Goal: Complete application form: Complete application form

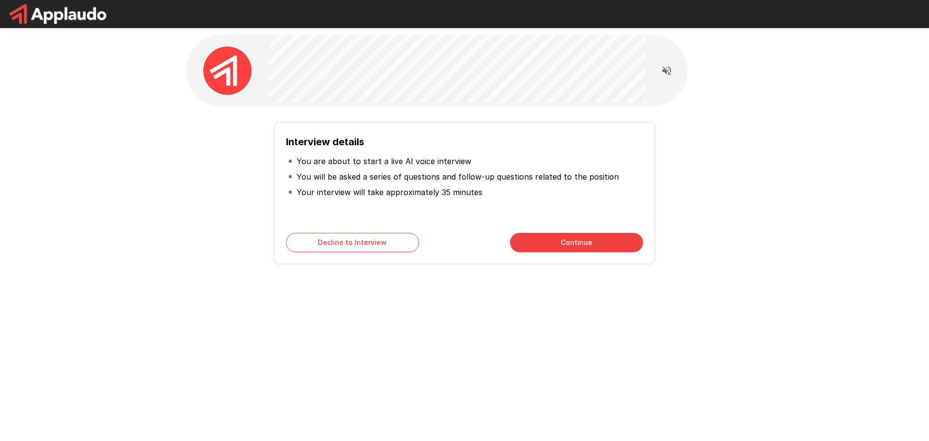
click at [523, 176] on p "You will be asked a series of questions and follow-up questions related to the …" at bounding box center [458, 177] width 322 height 12
click at [552, 237] on button "Continue" at bounding box center [576, 242] width 133 height 19
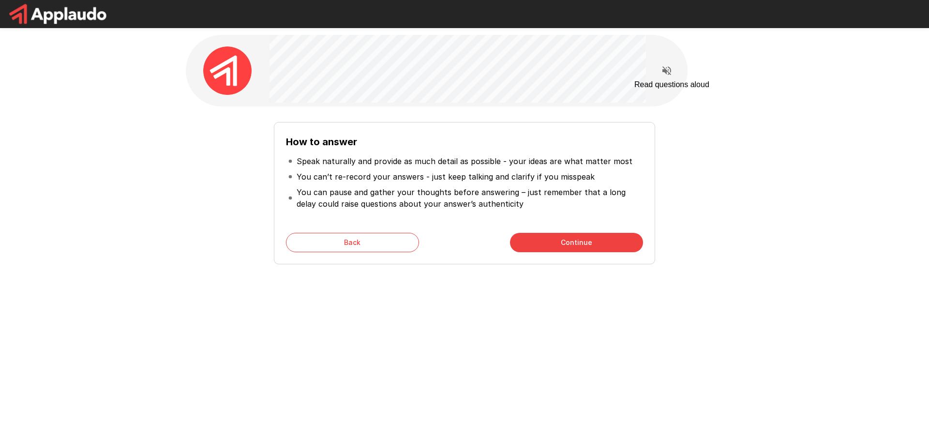
click at [670, 70] on icon "Read questions aloud" at bounding box center [666, 70] width 9 height 9
click at [553, 235] on button "Continue" at bounding box center [576, 242] width 133 height 19
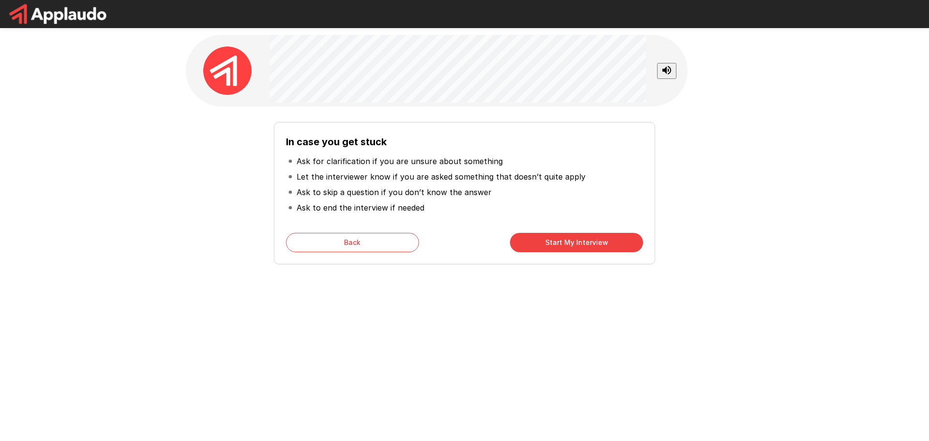
click at [533, 238] on button "Start My Interview" at bounding box center [576, 242] width 133 height 19
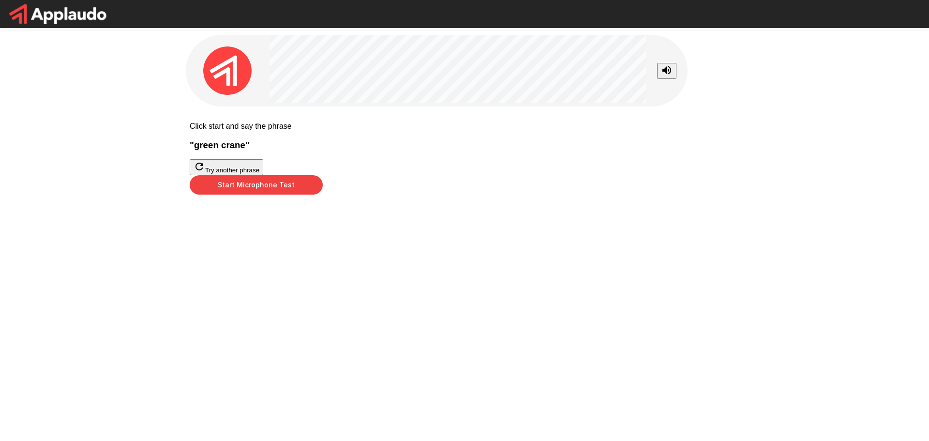
click at [477, 175] on div at bounding box center [465, 175] width 550 height 0
click at [323, 194] on button "Start Microphone Test" at bounding box center [256, 184] width 133 height 19
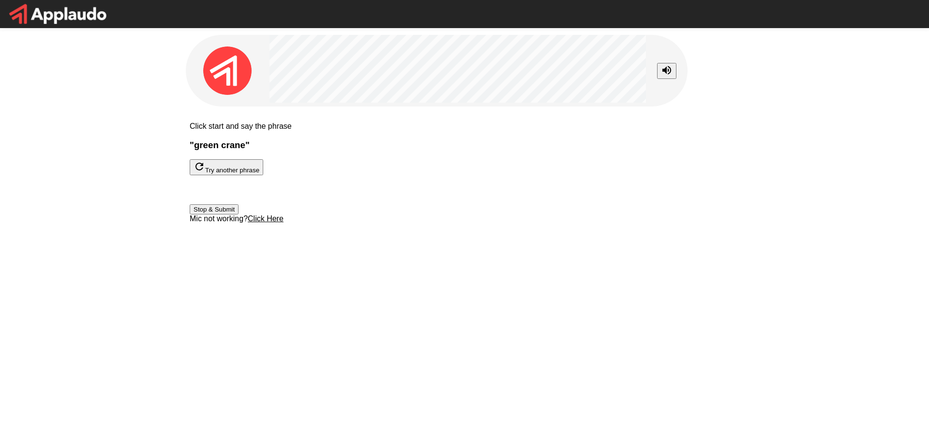
click at [238, 214] on button "Stop & Submit" at bounding box center [214, 209] width 49 height 10
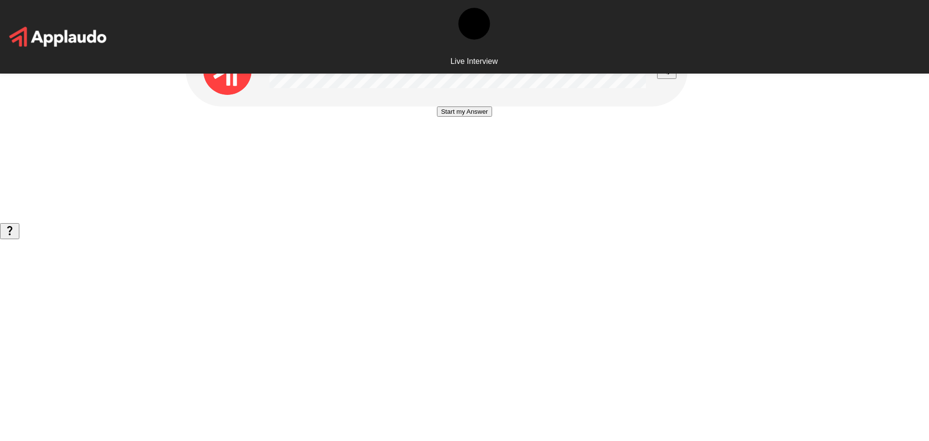
click at [476, 117] on button "Start my Answer" at bounding box center [464, 111] width 55 height 10
click at [481, 146] on button "Stop & Submit" at bounding box center [464, 140] width 49 height 10
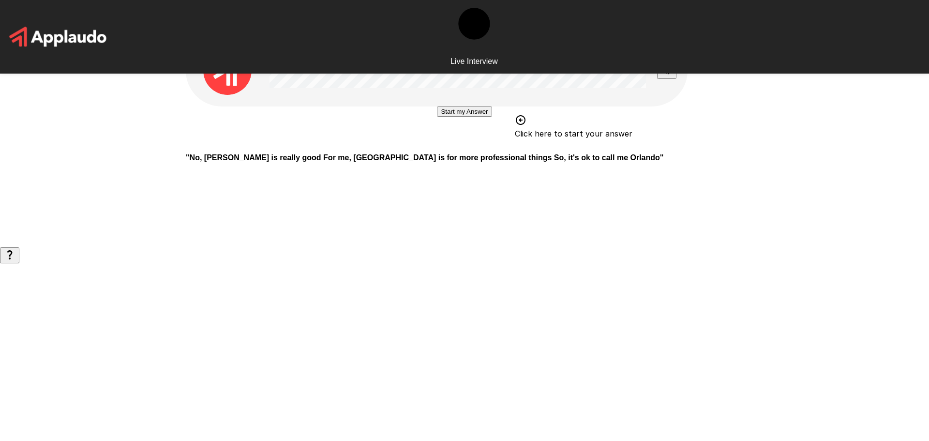
click at [551, 82] on div at bounding box center [437, 71] width 502 height 72
click at [452, 117] on button "Start my Answer" at bounding box center [464, 111] width 55 height 10
click at [469, 146] on button "Stop & Submit" at bounding box center [464, 140] width 49 height 10
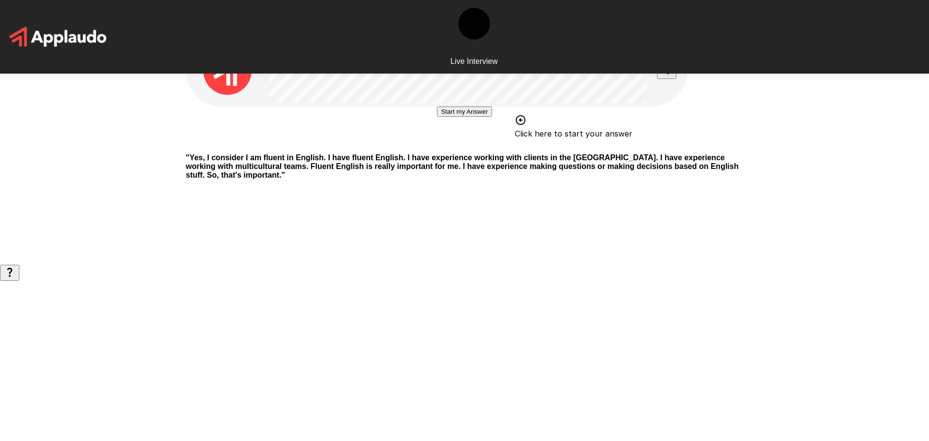
click at [467, 117] on button "Start my Answer" at bounding box center [464, 111] width 55 height 10
click at [440, 146] on button "Stop & Submit" at bounding box center [464, 140] width 49 height 10
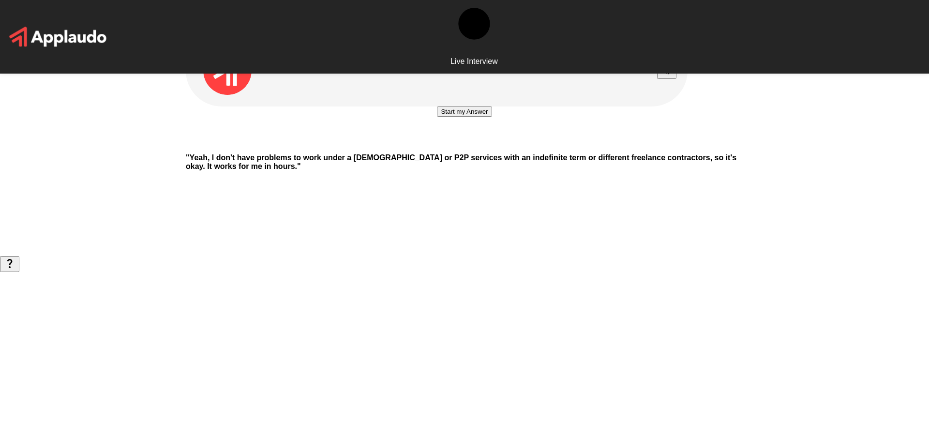
click at [457, 117] on button "Start my Answer" at bounding box center [464, 111] width 55 height 10
click at [479, 146] on button "Stop & Submit" at bounding box center [464, 140] width 49 height 10
click at [475, 117] on button "Start my Answer" at bounding box center [464, 111] width 55 height 10
click at [485, 146] on button "Stop & Submit" at bounding box center [464, 140] width 49 height 10
click at [460, 117] on button "Start my Answer" at bounding box center [464, 111] width 55 height 10
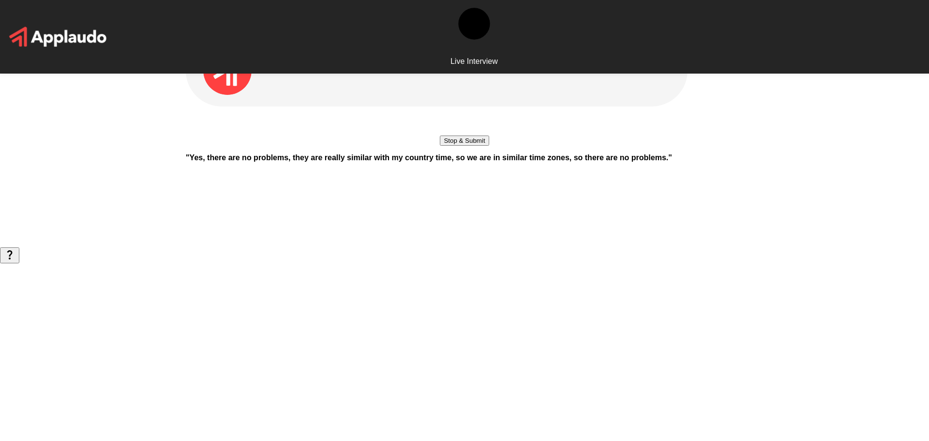
click at [464, 146] on button "Stop & Submit" at bounding box center [464, 140] width 49 height 10
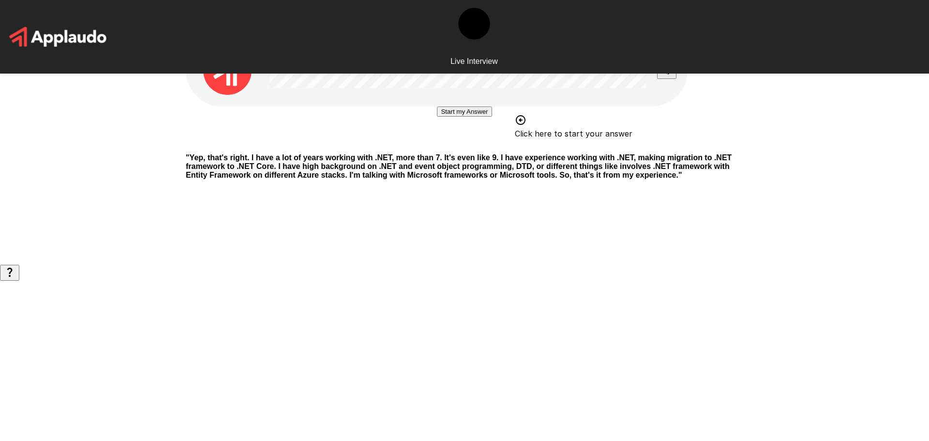
click at [460, 117] on button "Start my Answer" at bounding box center [464, 111] width 55 height 10
click at [472, 146] on button "Stop & Submit" at bounding box center [464, 140] width 49 height 10
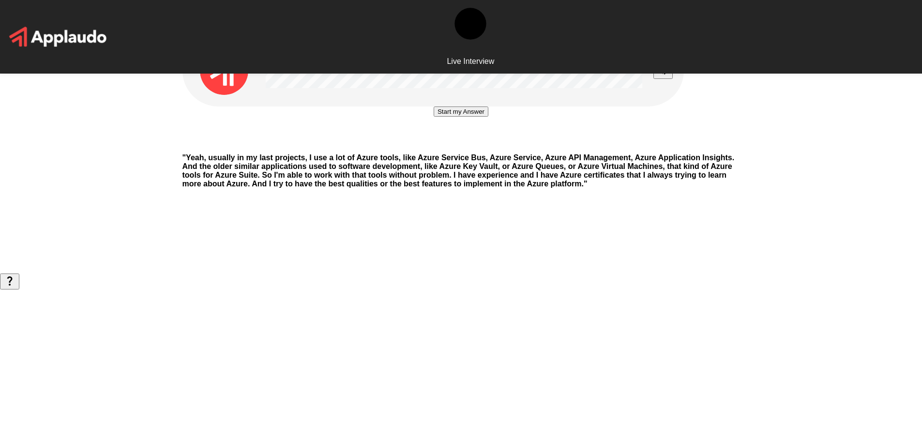
click at [459, 117] on button "Start my Answer" at bounding box center [460, 111] width 55 height 10
click at [483, 146] on button "Stop & Submit" at bounding box center [460, 140] width 49 height 10
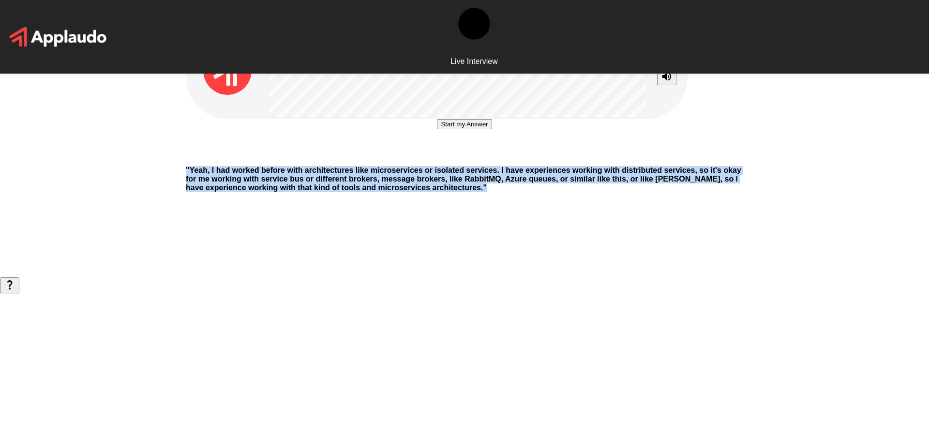
drag, startPoint x: 316, startPoint y: 297, endPoint x: 763, endPoint y: 342, distance: 449.8
click at [763, 277] on div "Start my Answer " Yeah, I had worked before with architectures like microservic…" at bounding box center [464, 138] width 929 height 277
drag, startPoint x: 453, startPoint y: 225, endPoint x: 304, endPoint y: 211, distance: 149.6
click at [304, 158] on div "Start my Answer Click here to start your answer" at bounding box center [464, 138] width 557 height 39
click at [437, 129] on button "Start my Answer" at bounding box center [464, 124] width 55 height 10
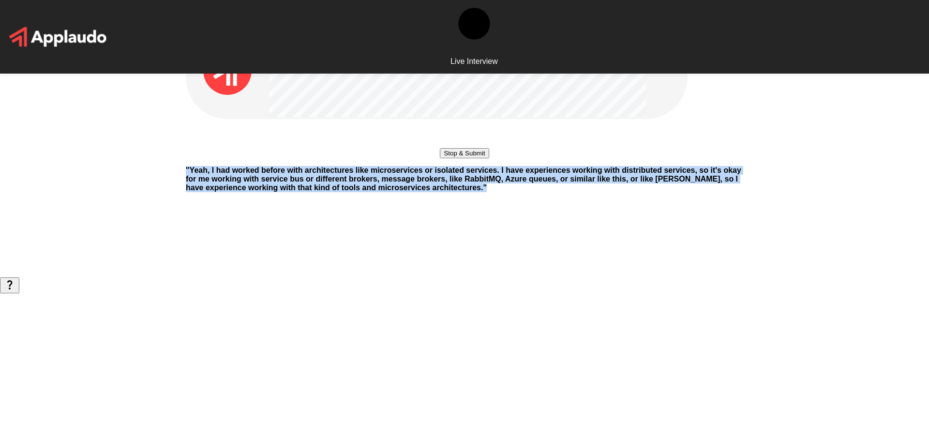
click at [484, 158] on button "Stop & Submit" at bounding box center [464, 153] width 49 height 10
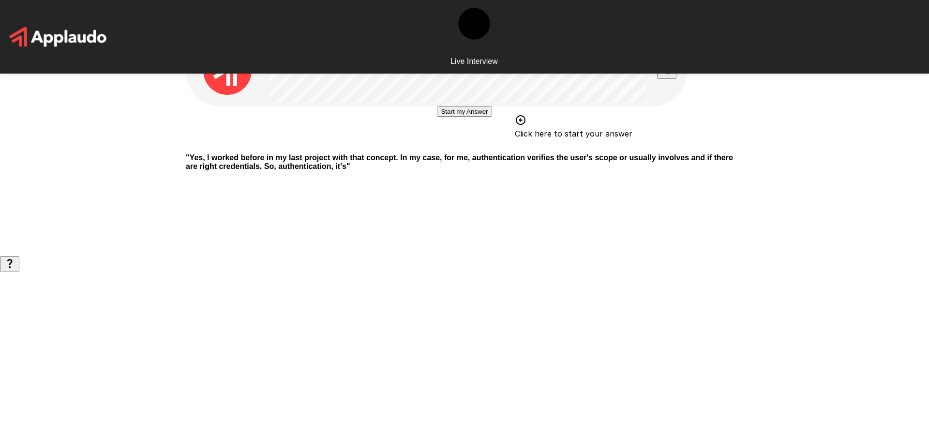
click at [458, 117] on button "Start my Answer" at bounding box center [464, 111] width 55 height 10
click at [479, 146] on button "Stop & Submit" at bounding box center [464, 140] width 49 height 10
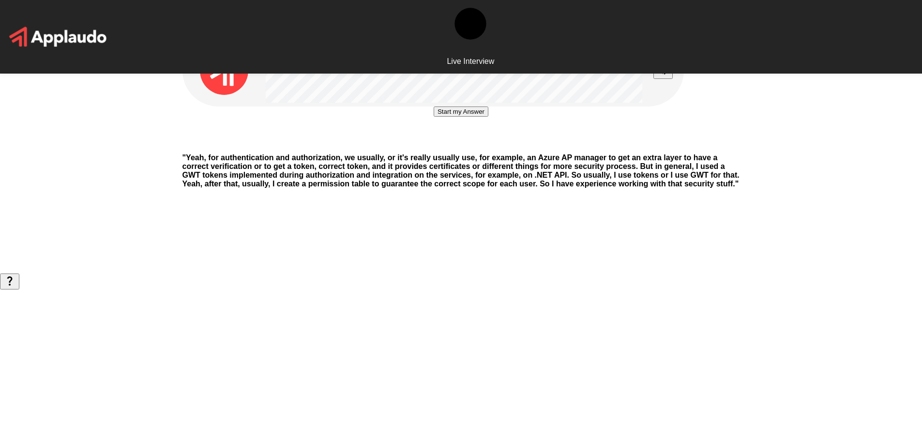
click at [488, 117] on button "Start my Answer" at bounding box center [460, 111] width 55 height 10
click at [461, 146] on button "Stop & Submit" at bounding box center [460, 140] width 49 height 10
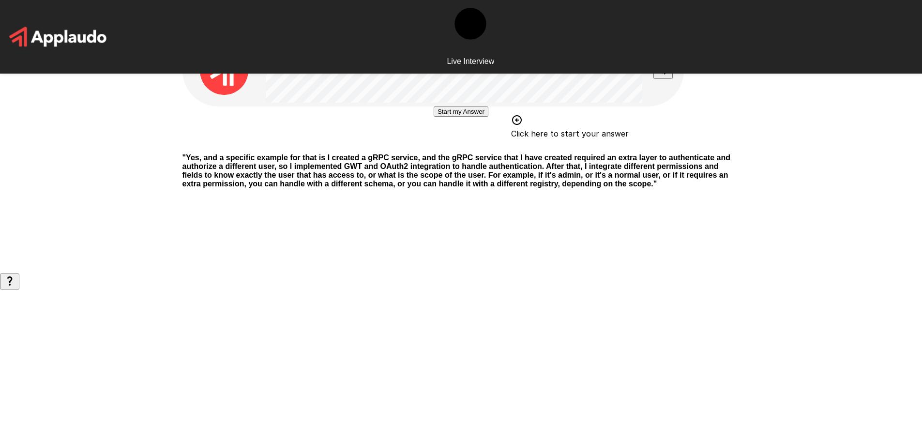
click at [481, 117] on button "Start my Answer" at bounding box center [460, 111] width 55 height 10
click at [476, 146] on button "Stop & Submit" at bounding box center [460, 140] width 49 height 10
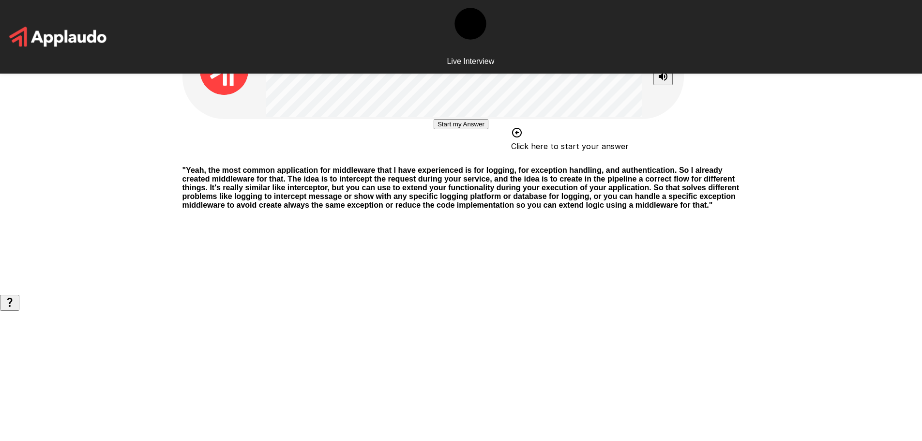
click at [488, 129] on button "Start my Answer" at bounding box center [460, 124] width 55 height 10
click at [485, 158] on button "Stop & Submit" at bounding box center [460, 153] width 49 height 10
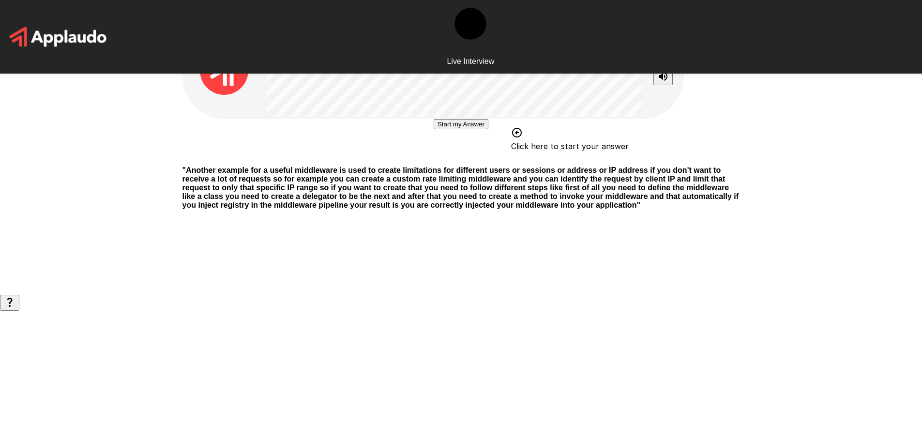
click at [488, 129] on button "Start my Answer" at bounding box center [460, 124] width 55 height 10
click at [476, 158] on button "Stop & Submit" at bounding box center [460, 153] width 49 height 10
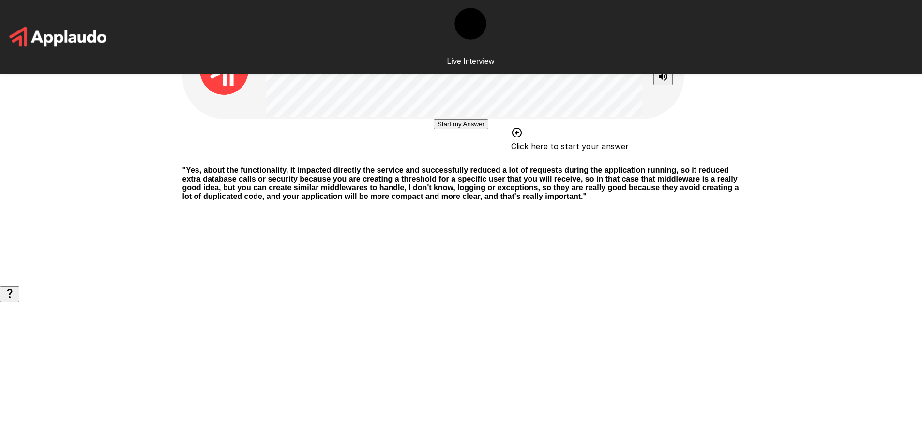
click at [488, 129] on button "Start my Answer" at bounding box center [460, 124] width 55 height 10
click at [454, 158] on button "Stop & Submit" at bounding box center [460, 153] width 49 height 10
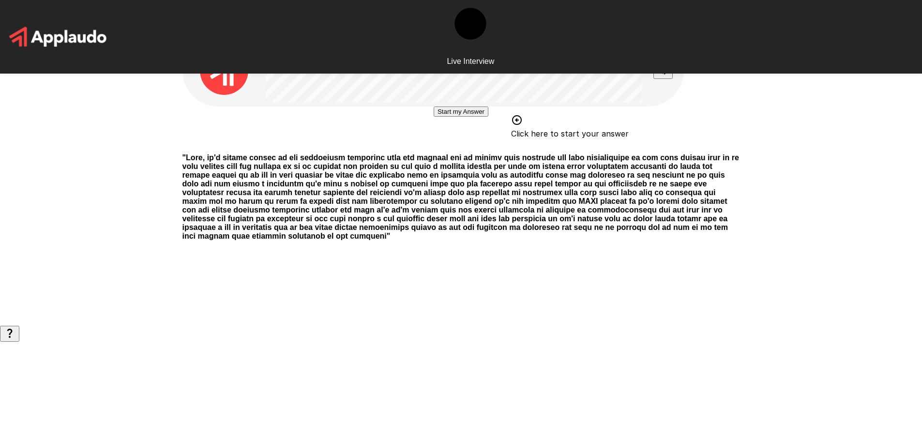
click at [470, 117] on button "Start my Answer" at bounding box center [460, 111] width 55 height 10
click at [484, 146] on button "Stop & Submit" at bounding box center [460, 140] width 49 height 10
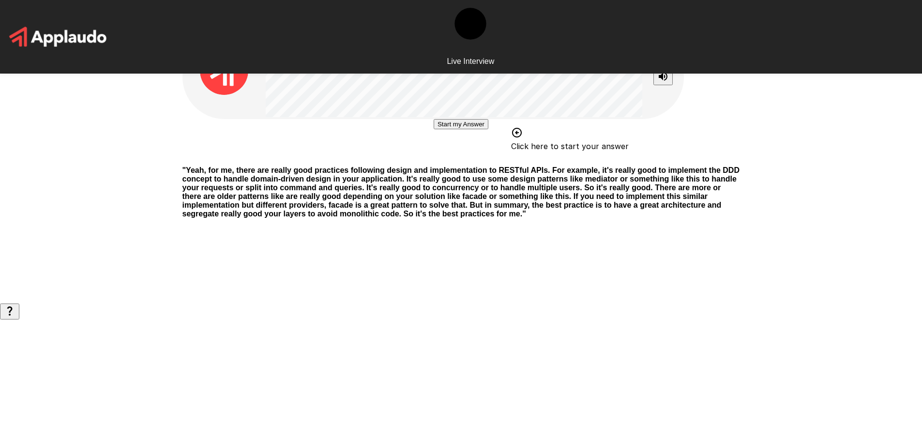
click at [458, 129] on button "Start my Answer" at bounding box center [460, 124] width 55 height 10
click at [473, 158] on button "Stop & Submit" at bounding box center [460, 153] width 49 height 10
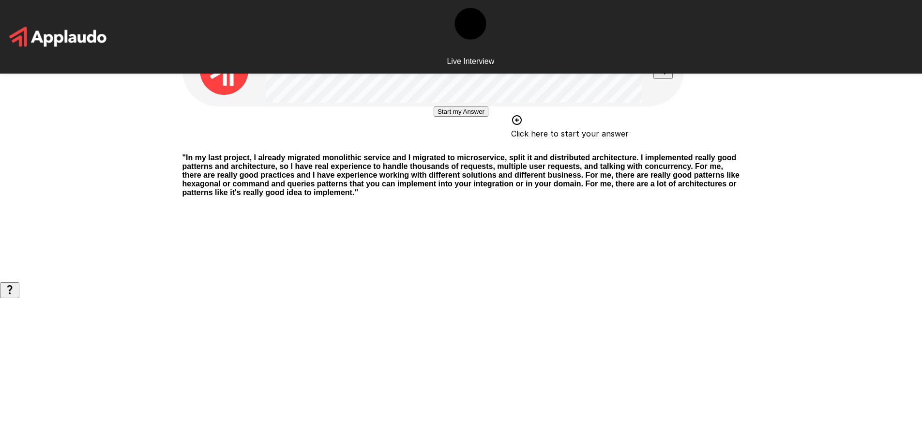
click at [460, 117] on button "Start my Answer" at bounding box center [460, 111] width 55 height 10
click at [481, 146] on button "Stop & Submit" at bounding box center [460, 140] width 49 height 10
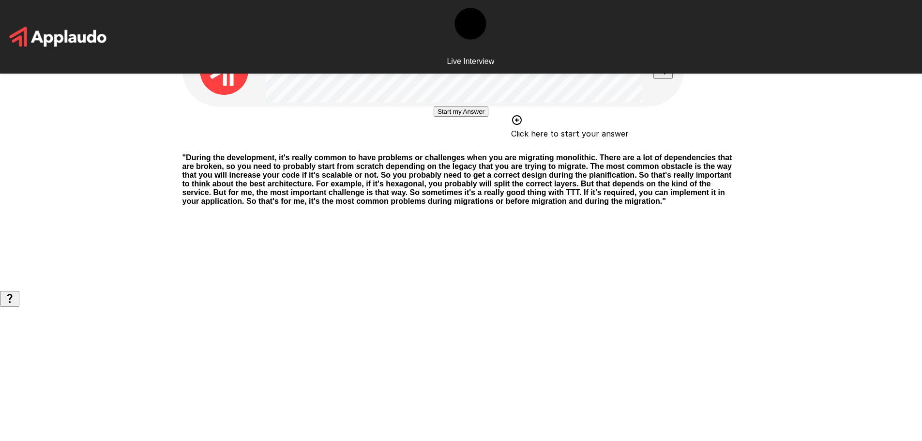
click at [461, 117] on button "Start my Answer" at bounding box center [460, 111] width 55 height 10
click at [451, 146] on button "Stop & Submit" at bounding box center [460, 140] width 49 height 10
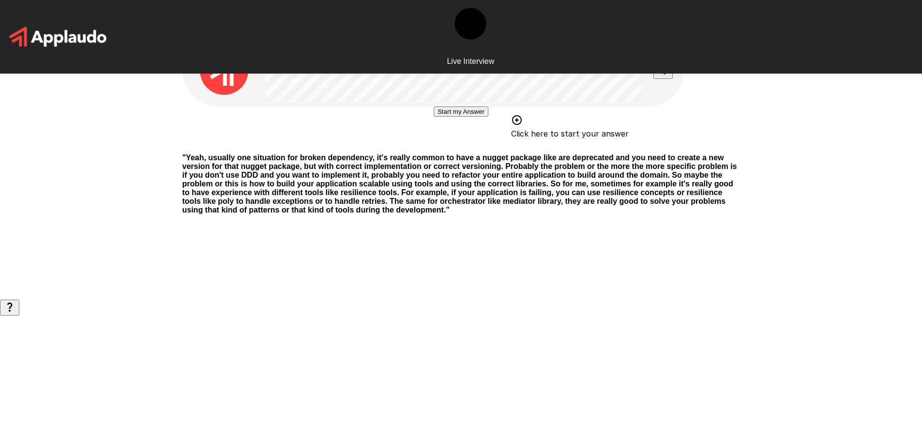
click at [445, 117] on button "Start my Answer" at bounding box center [460, 111] width 55 height 10
click at [479, 146] on button "Stop & Submit" at bounding box center [460, 140] width 49 height 10
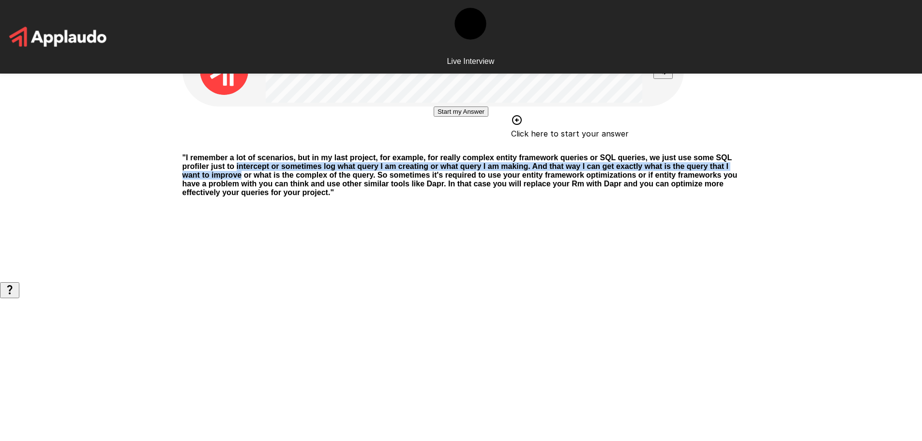
drag, startPoint x: 543, startPoint y: 296, endPoint x: 711, endPoint y: 307, distance: 168.7
click at [711, 196] on b "" I remember a lot of scenarios, but in my last project, for example, for reall…" at bounding box center [459, 174] width 555 height 43
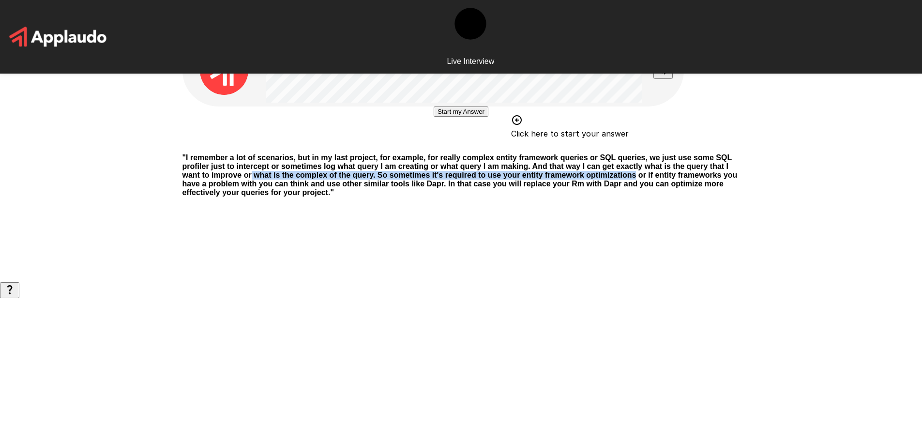
drag, startPoint x: 322, startPoint y: 321, endPoint x: 717, endPoint y: 324, distance: 395.7
click at [717, 197] on p "" I remember a lot of scenarios, but in my last project, for example, for reall…" at bounding box center [460, 175] width 557 height 44
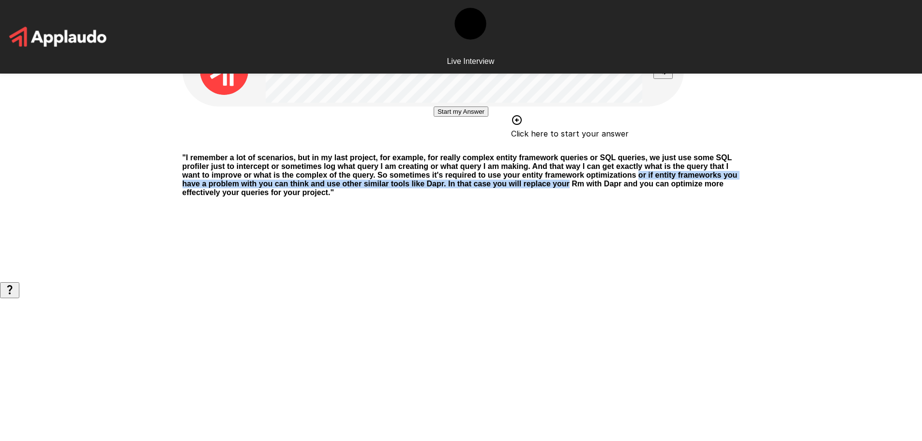
drag, startPoint x: 310, startPoint y: 332, endPoint x: 409, endPoint y: 348, distance: 100.4
click at [409, 197] on p "" I remember a lot of scenarios, but in my last project, for example, for reall…" at bounding box center [460, 175] width 557 height 44
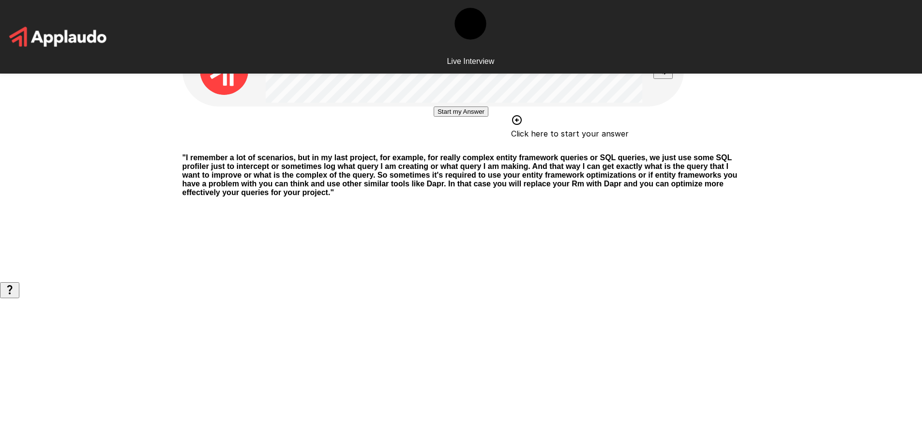
click at [579, 196] on b "" I remember a lot of scenarios, but in my last project, for example, for reall…" at bounding box center [459, 174] width 555 height 43
click at [441, 117] on button "Start my Answer" at bounding box center [460, 111] width 55 height 10
click at [481, 146] on button "Stop & Submit" at bounding box center [460, 140] width 49 height 10
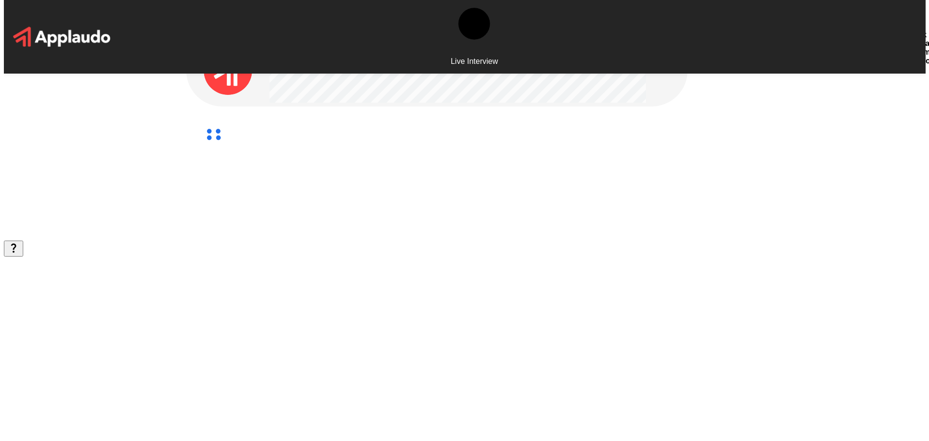
scroll to position [0, 0]
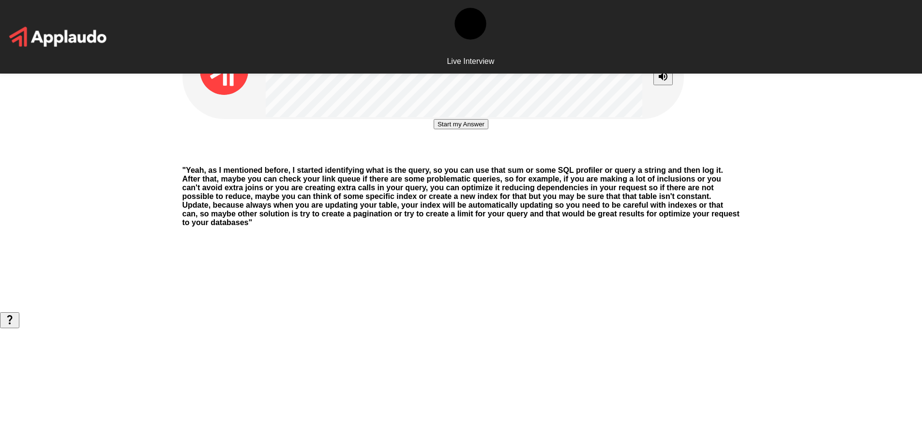
click at [445, 129] on button "Start my Answer" at bounding box center [460, 124] width 55 height 10
click at [485, 158] on button "Stop & Submit" at bounding box center [460, 153] width 49 height 10
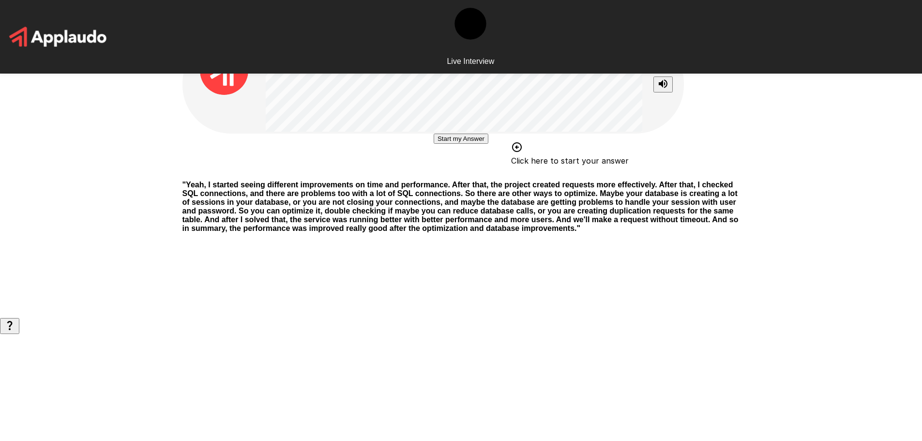
click at [479, 144] on button "Start my Answer" at bounding box center [460, 139] width 55 height 10
click at [469, 173] on button "Stop & Submit" at bounding box center [460, 168] width 49 height 10
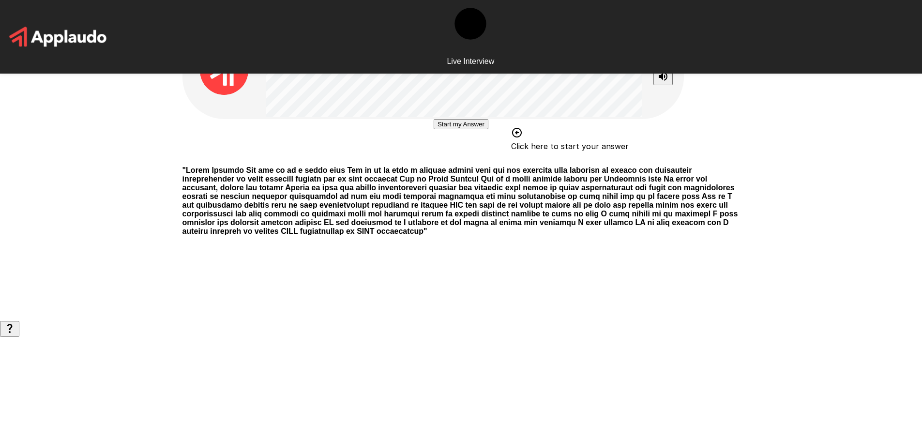
click at [464, 129] on button "Start my Answer" at bounding box center [460, 124] width 55 height 10
click at [479, 158] on button "Stop & Submit" at bounding box center [460, 153] width 49 height 10
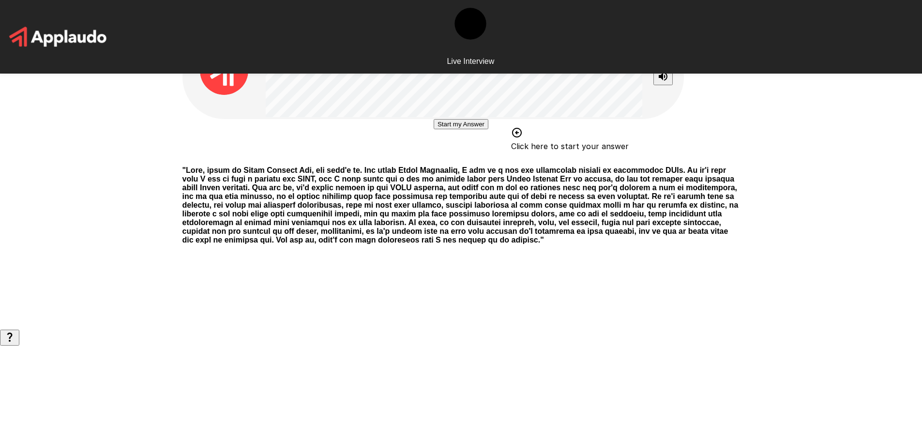
click at [466, 129] on button "Start my Answer" at bounding box center [460, 124] width 55 height 10
click at [480, 158] on button "Stop & Submit" at bounding box center [460, 153] width 49 height 10
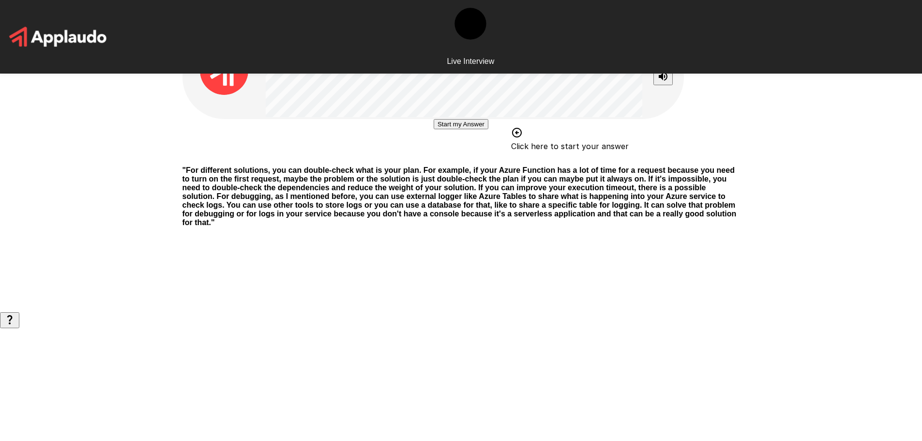
click at [487, 129] on button "Start my Answer" at bounding box center [460, 124] width 55 height 10
click at [477, 158] on button "Stop & Submit" at bounding box center [460, 153] width 49 height 10
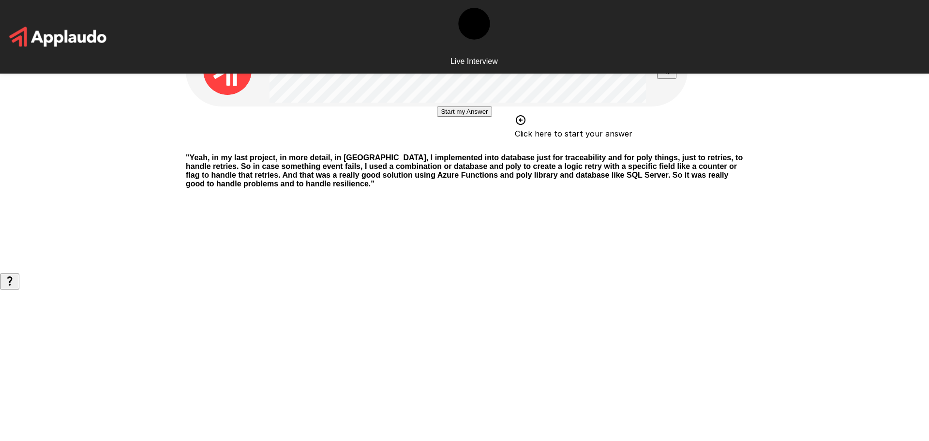
click at [469, 117] on button "Start my Answer" at bounding box center [464, 111] width 55 height 10
click at [484, 146] on button "Stop & Submit" at bounding box center [464, 140] width 49 height 10
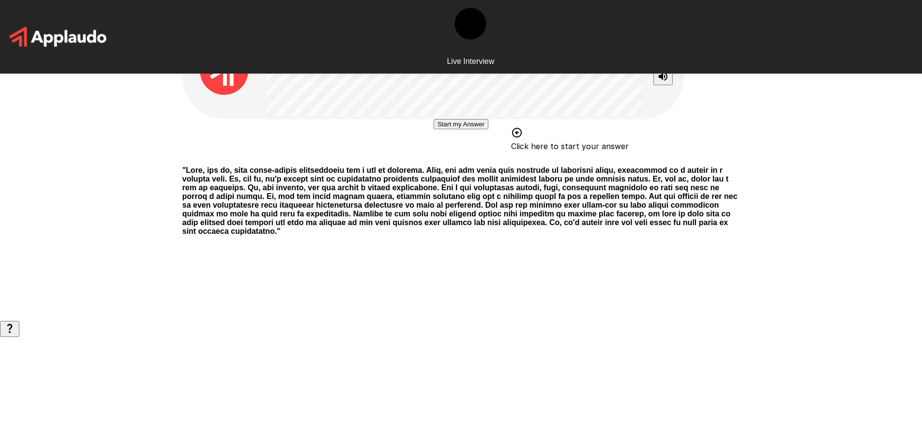
click at [433, 129] on button "Start my Answer" at bounding box center [460, 124] width 55 height 10
click at [466, 158] on button "Stop & Submit" at bounding box center [460, 153] width 49 height 10
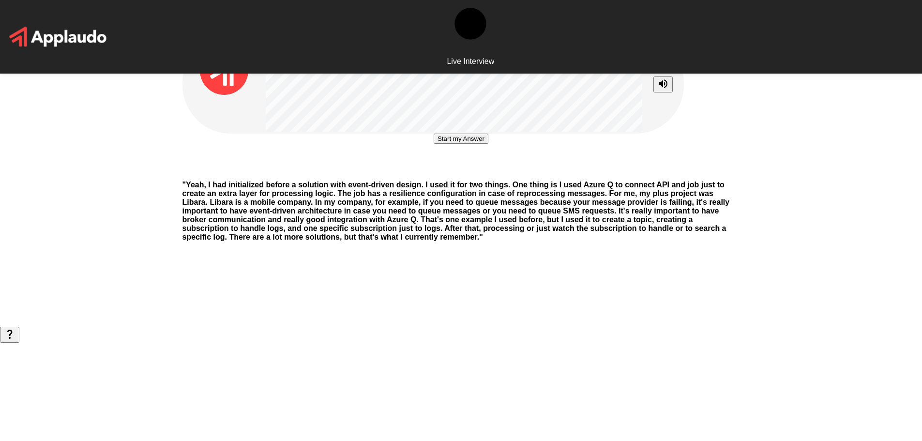
click at [464, 144] on button "Start my Answer" at bounding box center [460, 139] width 55 height 10
click at [450, 173] on button "Stop & Submit" at bounding box center [460, 168] width 49 height 10
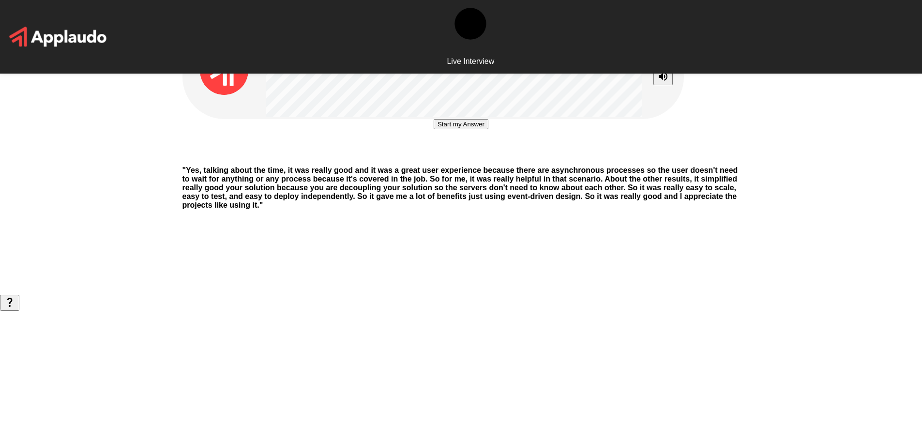
click at [664, 76] on icon "Stop reading questions aloud" at bounding box center [663, 77] width 12 height 12
click at [664, 76] on icon "Read questions aloud" at bounding box center [663, 77] width 12 height 12
click at [664, 76] on icon "Stop reading questions aloud" at bounding box center [663, 77] width 12 height 12
click at [458, 129] on button "Start my Answer" at bounding box center [460, 124] width 55 height 10
click at [485, 158] on button "Stop & Submit" at bounding box center [460, 153] width 49 height 10
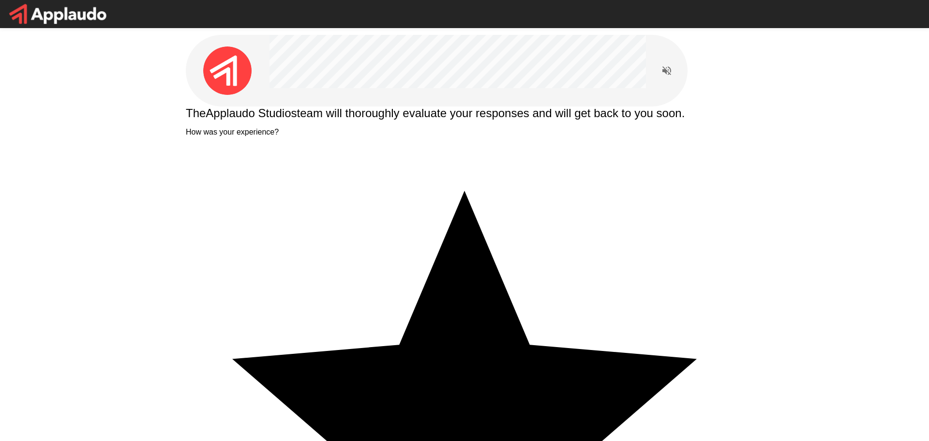
type textarea "*"
